Goal: Transaction & Acquisition: Obtain resource

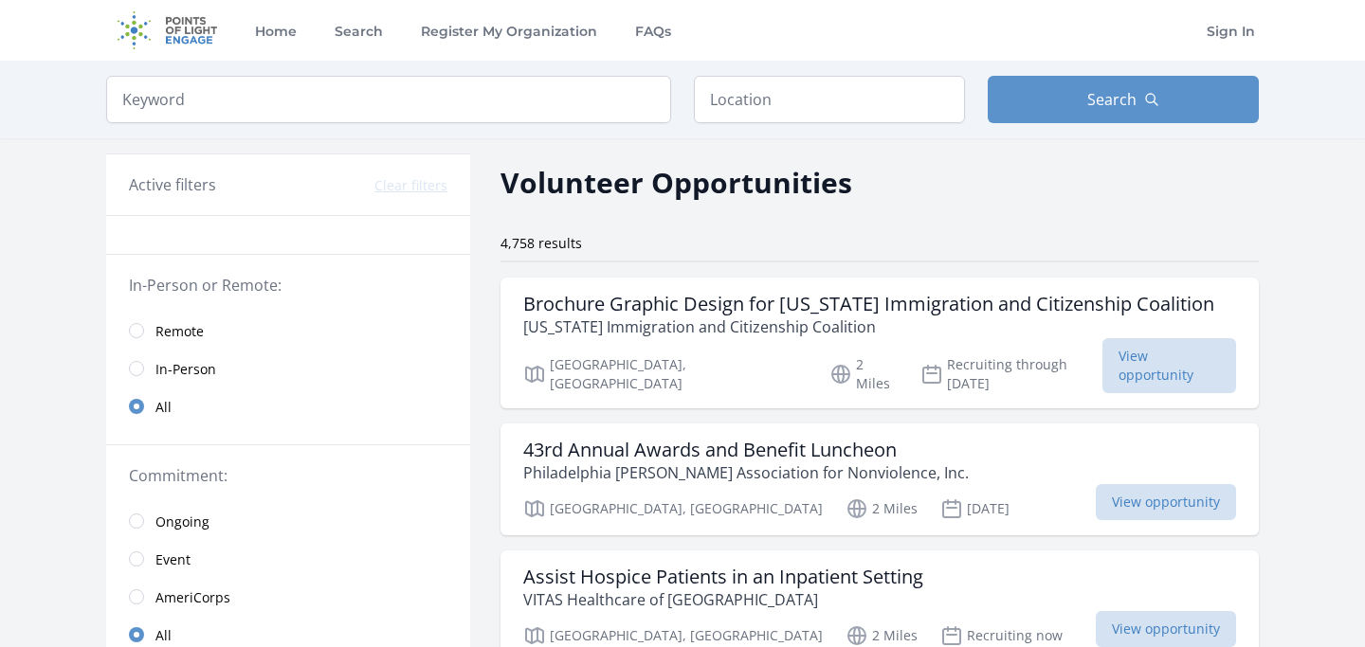
scroll to position [4579, 0]
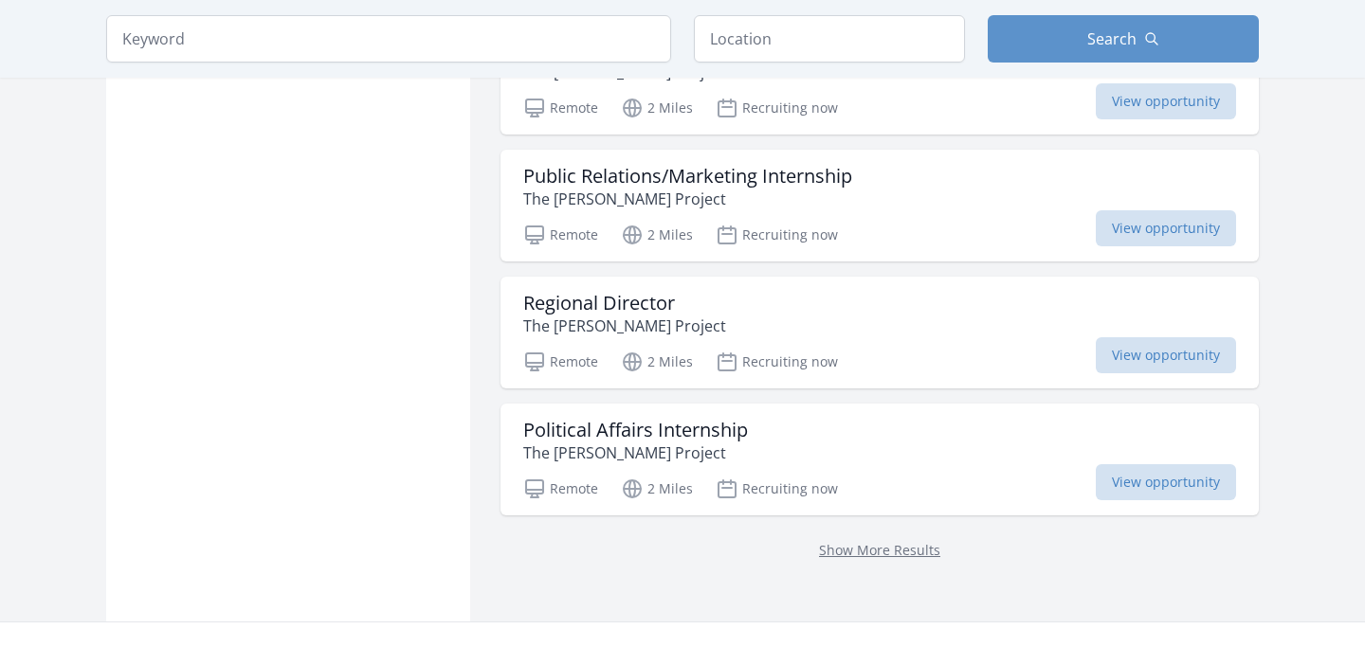
scroll to position [7727, 0]
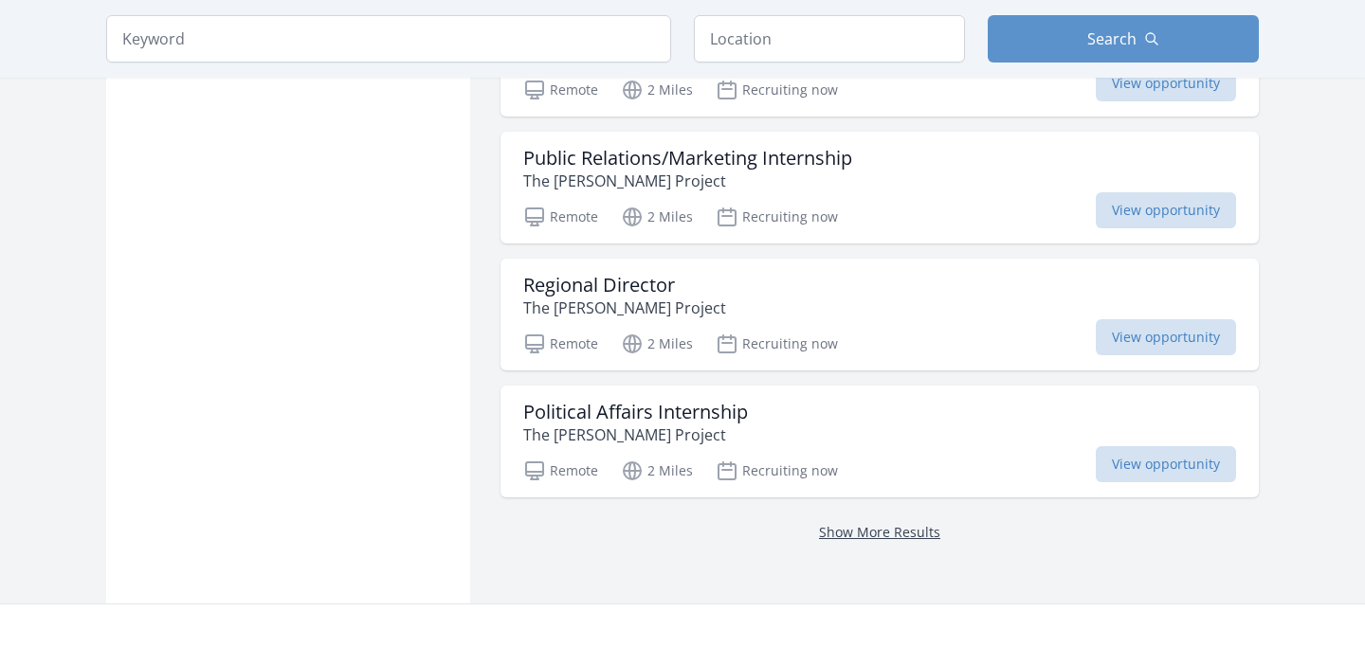
click at [861, 523] on link "Show More Results" at bounding box center [879, 532] width 121 height 18
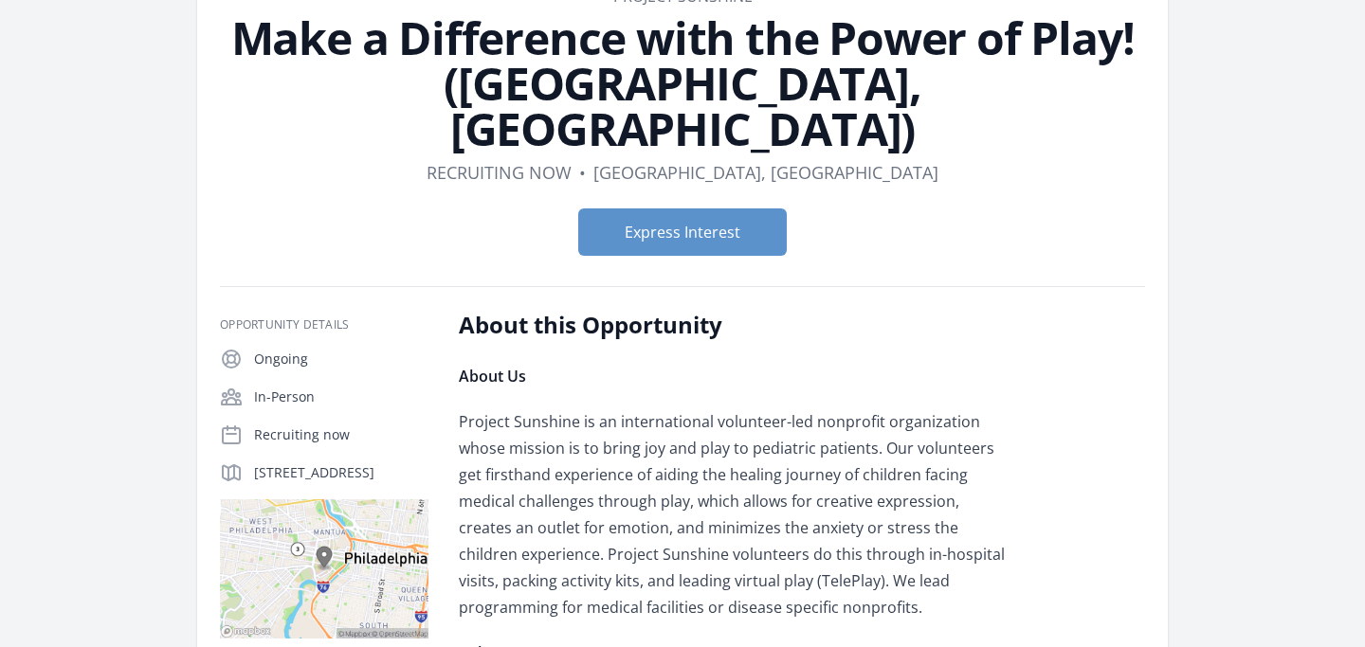
scroll to position [128, 0]
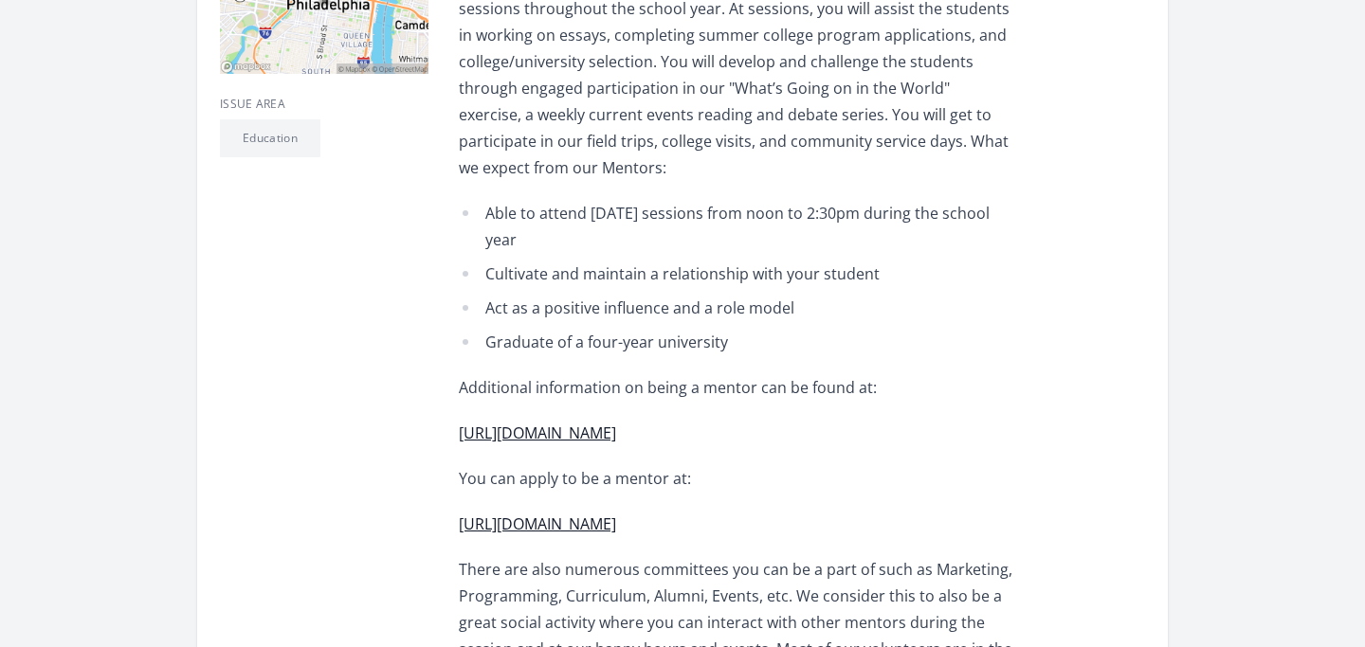
scroll to position [663, 0]
